Goal: Information Seeking & Learning: Learn about a topic

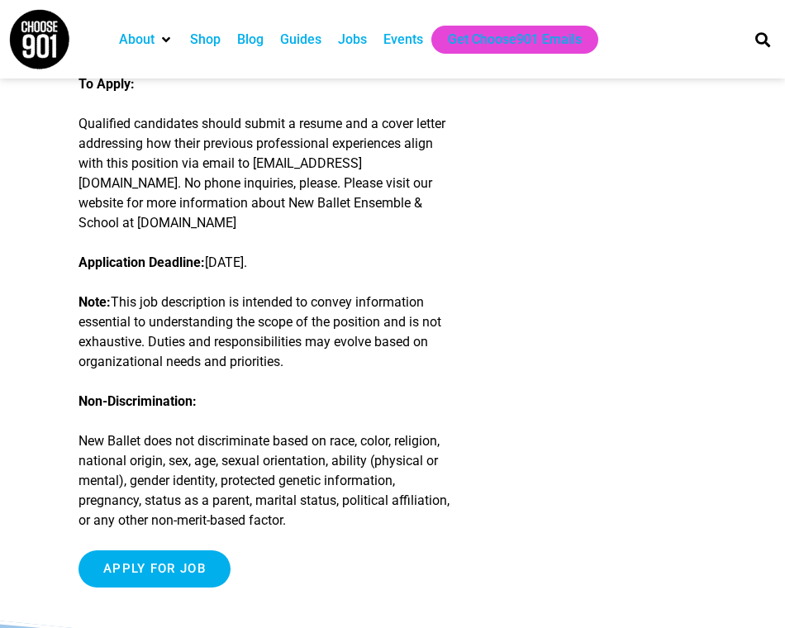
scroll to position [3295, 0]
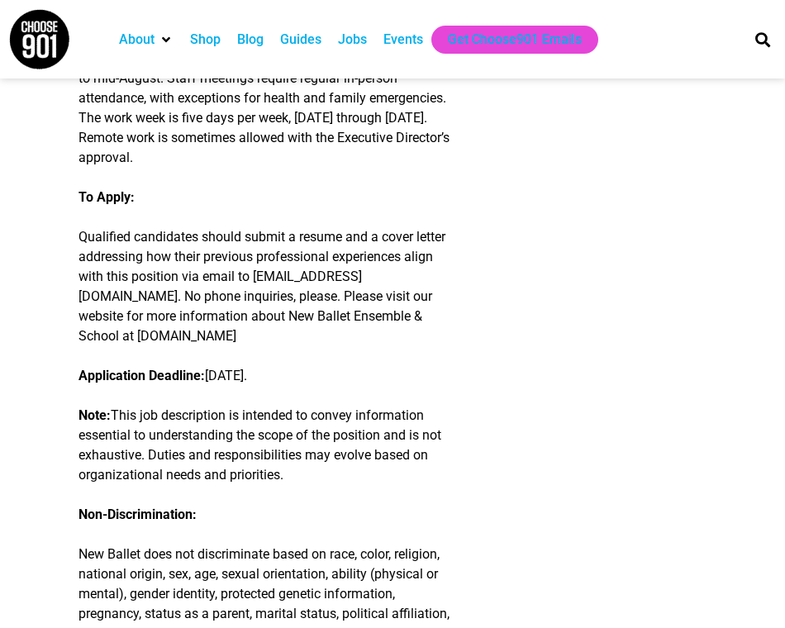
click at [350, 37] on div "Jobs" at bounding box center [352, 40] width 29 height 20
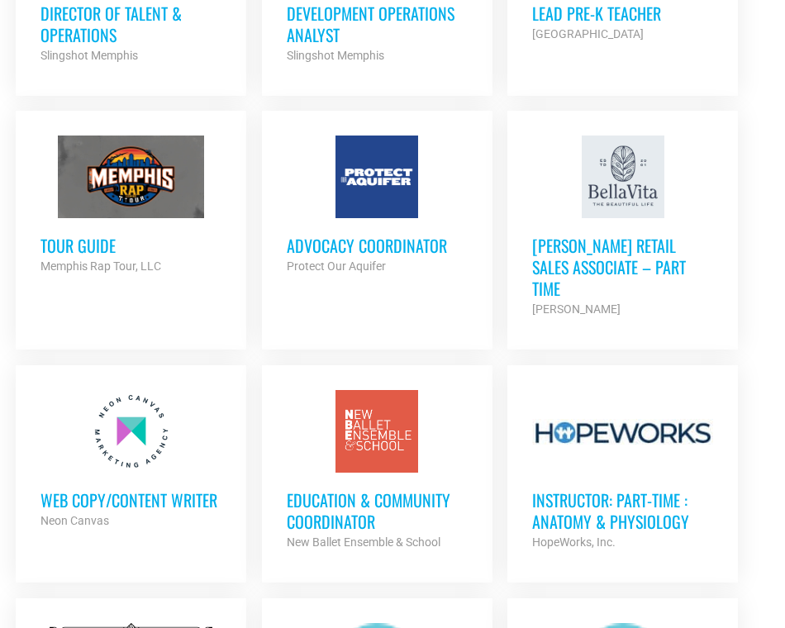
scroll to position [1425, 0]
click at [391, 255] on h3 "Advocacy Coordinator" at bounding box center [377, 245] width 181 height 21
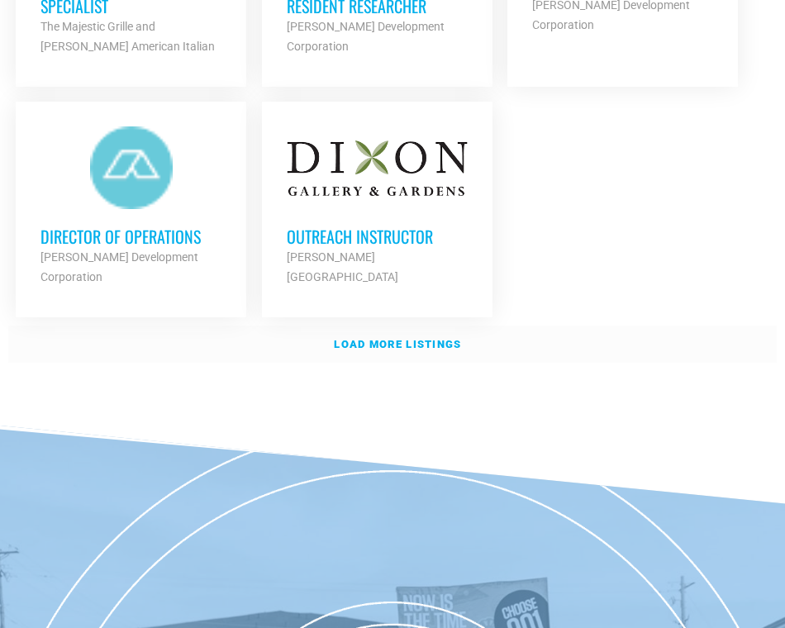
click at [402, 338] on strong "Load more listings" at bounding box center [397, 344] width 127 height 12
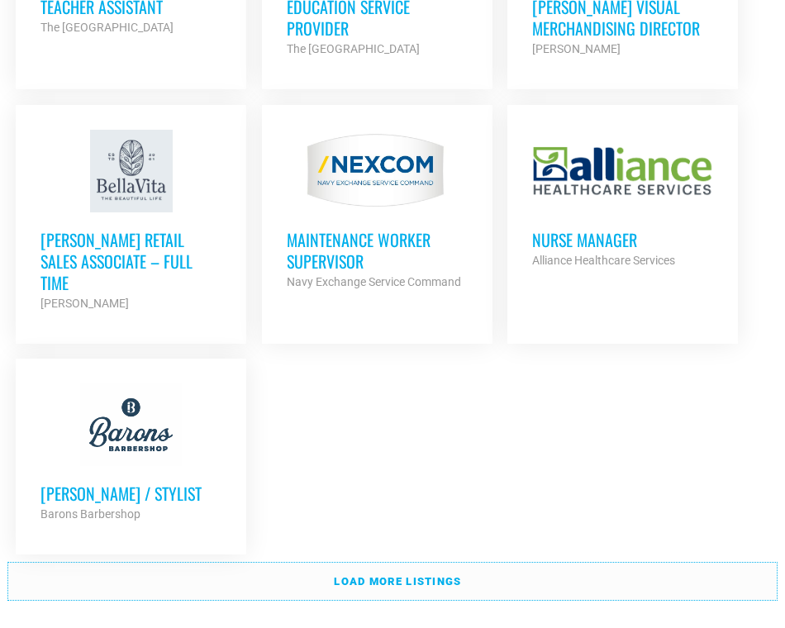
scroll to position [3693, 0]
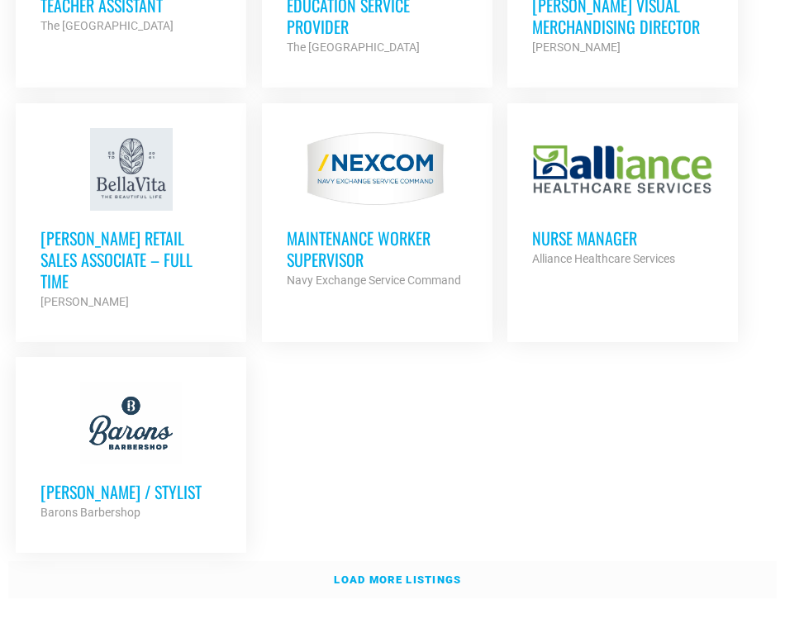
click at [345, 561] on link "Load more listings" at bounding box center [392, 580] width 769 height 38
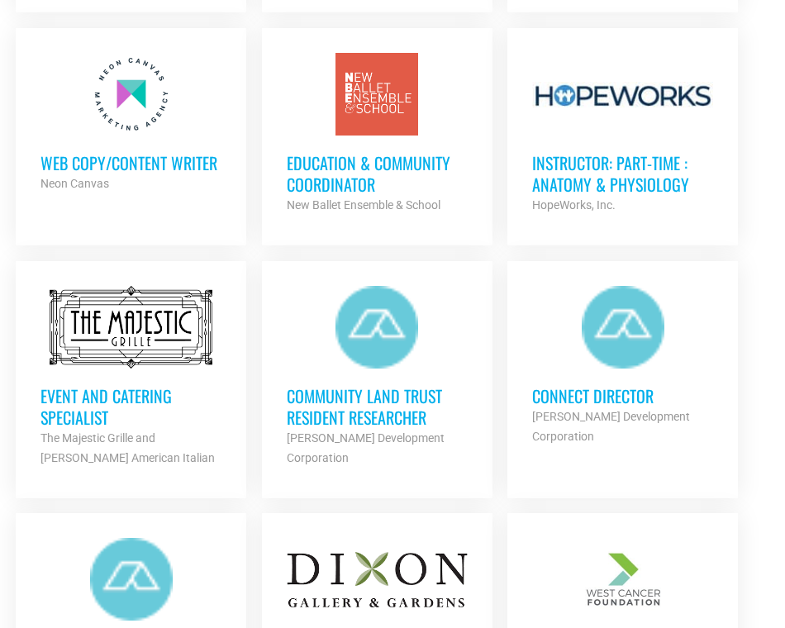
scroll to position [1761, 0]
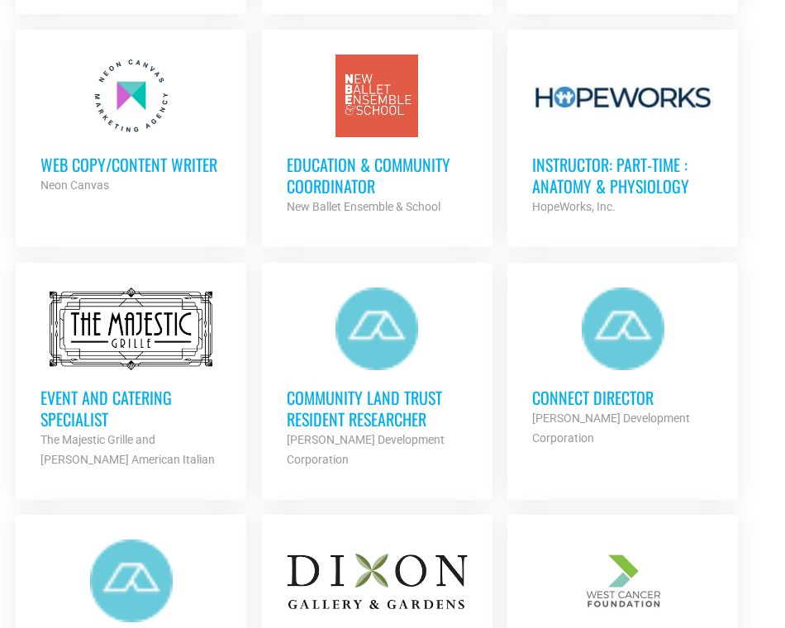
click at [350, 167] on h3 "Education & Community Coordinator" at bounding box center [377, 175] width 181 height 43
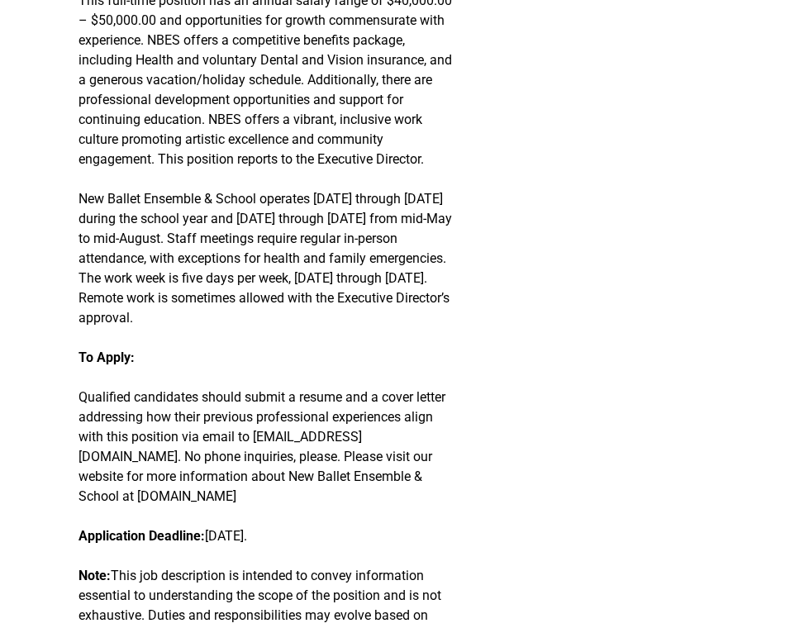
scroll to position [3194, 0]
